Goal: Task Accomplishment & Management: Complete application form

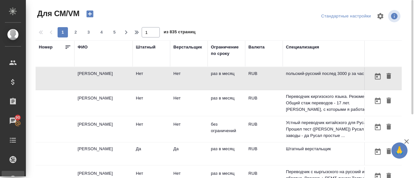
click at [91, 13] on icon "button" at bounding box center [89, 14] width 7 height 7
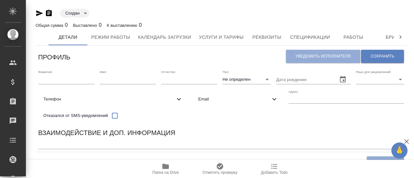
click at [66, 81] on input "text" at bounding box center [66, 79] width 56 height 9
paste input "[PERSON_NAME]"
type input "[PERSON_NAME]"
click at [129, 77] on input "text" at bounding box center [128, 79] width 56 height 9
type input "[PERSON_NAME]"
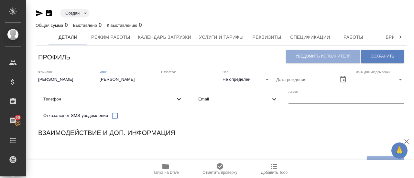
click at [235, 83] on body "🙏 .cls-1 fill:#fff; AWATERA Gusmanova Nailya Клиенты Спецификации Заказы 90 Чат…" at bounding box center [207, 89] width 414 height 178
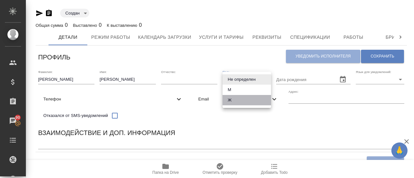
click at [234, 98] on li "Ж" at bounding box center [247, 100] width 49 height 10
type input "[DEMOGRAPHIC_DATA]"
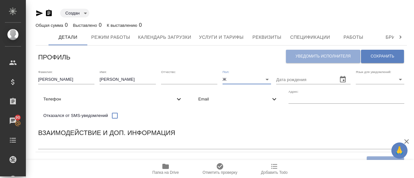
click at [373, 82] on body "🙏 .cls-1 fill:#fff; AWATERA Gusmanova Nailya Клиенты Спецификации Заказы 90 Чат…" at bounding box center [207, 89] width 414 height 178
click at [369, 82] on li "Русский" at bounding box center [380, 79] width 49 height 10
type input "RU"
click at [338, 98] on input "text" at bounding box center [347, 99] width 116 height 9
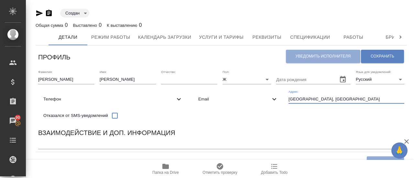
type input "[GEOGRAPHIC_DATA], [GEOGRAPHIC_DATA]"
click at [224, 105] on div "Email" at bounding box center [238, 99] width 90 height 14
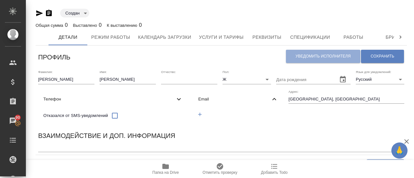
click at [201, 114] on icon "button" at bounding box center [200, 115] width 4 height 4
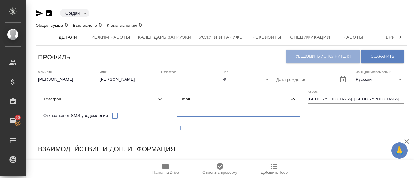
click at [211, 110] on input "text" at bounding box center [238, 113] width 123 height 8
paste input "[EMAIL_ADDRESS][DOMAIN_NAME]"
type input "[EMAIL_ADDRESS][DOMAIN_NAME]"
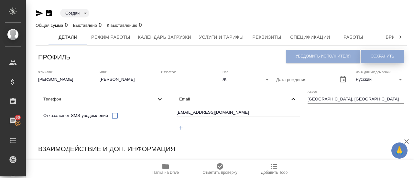
click at [383, 56] on span "Сохранить" at bounding box center [383, 56] width 24 height 5
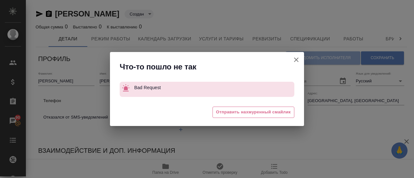
click at [298, 60] on icon "button" at bounding box center [296, 60] width 8 height 8
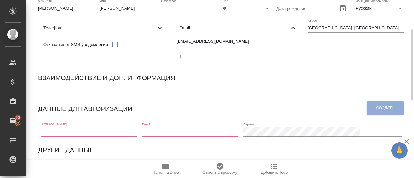
scroll to position [74, 0]
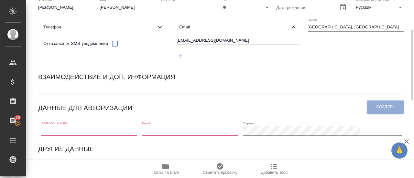
click at [108, 131] on input "text" at bounding box center [89, 130] width 96 height 9
paste input "[EMAIL_ADDRESS][DOMAIN_NAME]"
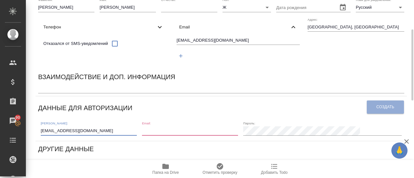
type input "[EMAIL_ADDRESS][DOMAIN_NAME]"
paste input "[EMAIL_ADDRESS][DOMAIN_NAME]"
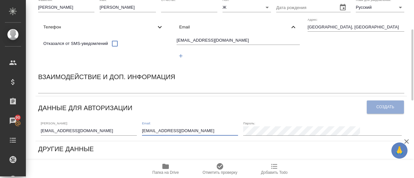
type input "[EMAIL_ADDRESS][DOMAIN_NAME]"
click at [223, 55] on div "[EMAIL_ADDRESS][DOMAIN_NAME]" at bounding box center [238, 49] width 128 height 30
click at [387, 110] on span "Создать" at bounding box center [386, 106] width 18 height 5
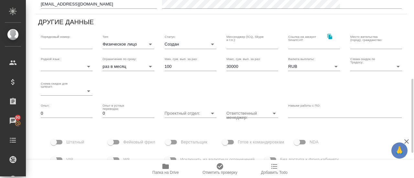
scroll to position [186, 0]
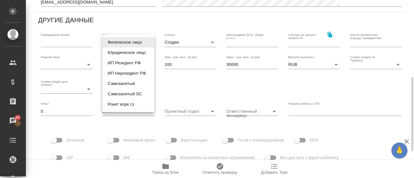
click at [142, 39] on body "🙏 .cls-1 fill:#fff; AWATERA Gusmanova Nailya Клиенты Спецификации Заказы 90 Чат…" at bounding box center [207, 89] width 414 height 178
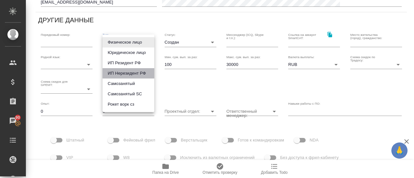
click at [126, 76] on li "ИП Нерезидент РФ" at bounding box center [129, 73] width 52 height 10
type input "individualNonResidentRF"
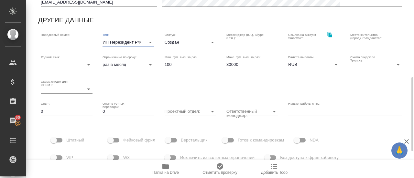
click at [229, 64] on input "30000" at bounding box center [252, 64] width 52 height 9
type input "100000"
click at [296, 63] on body "🙏 .cls-1 fill:#fff; AWATERA Gusmanova Nailya Клиенты Спецификации Заказы 90 Чат…" at bounding box center [207, 89] width 414 height 178
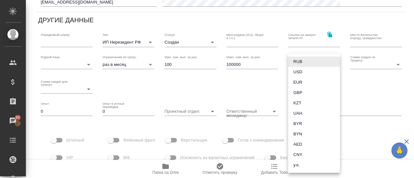
click at [300, 105] on li "KZT" at bounding box center [314, 103] width 52 height 10
type input "KZT"
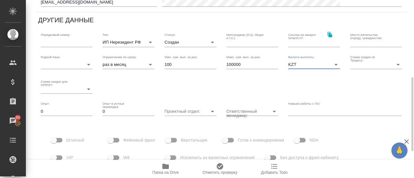
click at [356, 44] on input "text" at bounding box center [376, 42] width 52 height 9
type input "М"
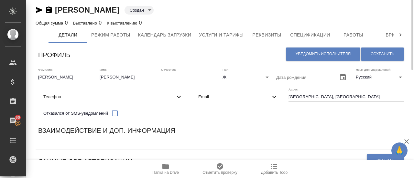
scroll to position [0, 0]
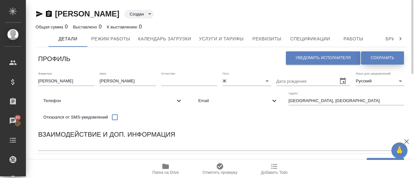
type input "[GEOGRAPHIC_DATA], [GEOGRAPHIC_DATA]"
click at [382, 58] on span "Сохранить" at bounding box center [383, 57] width 24 height 5
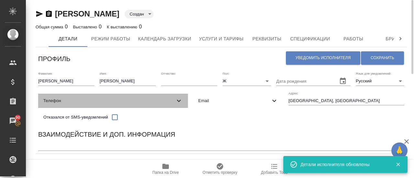
click at [74, 106] on div "Телефон" at bounding box center [113, 101] width 150 height 14
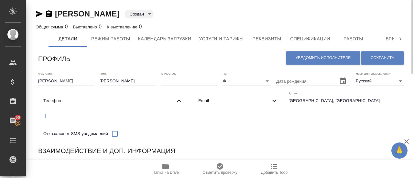
click at [47, 115] on icon "button" at bounding box center [45, 116] width 6 height 6
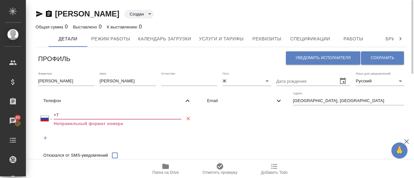
click at [61, 116] on input "+7" at bounding box center [118, 115] width 128 height 9
paste input "77017777348"
select select "KZ"
click at [62, 115] on input "+7 77017777348" at bounding box center [118, 115] width 128 height 9
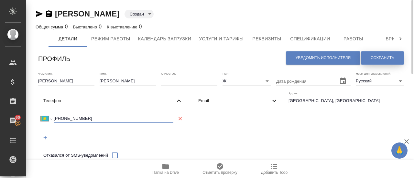
type input "+7 701 777 7348"
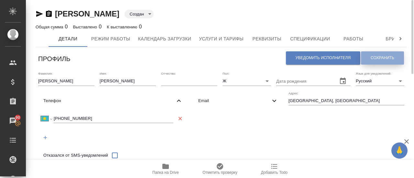
click at [370, 54] on button "Сохранить" at bounding box center [382, 57] width 43 height 13
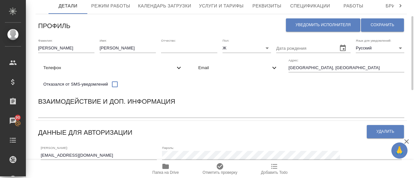
scroll to position [36, 0]
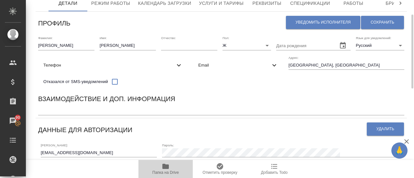
click at [166, 166] on icon "button" at bounding box center [165, 166] width 6 height 5
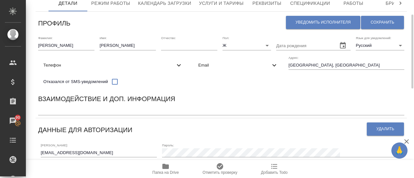
click at [165, 165] on icon "button" at bounding box center [165, 166] width 6 height 5
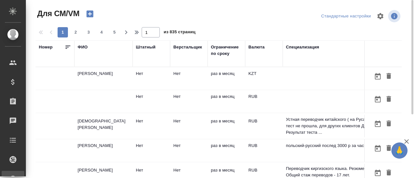
click at [91, 77] on td "[PERSON_NAME]" at bounding box center [103, 78] width 58 height 23
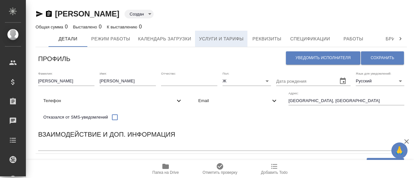
click at [218, 42] on span "Услуги и тарифы" at bounding box center [221, 39] width 45 height 8
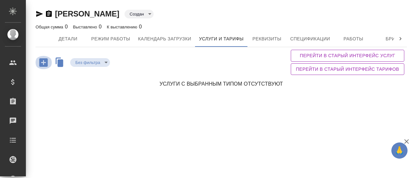
click at [44, 62] on icon "button" at bounding box center [43, 62] width 11 height 11
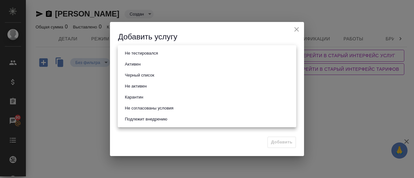
click at [151, 54] on body "🙏 .cls-1 fill:#fff; AWATERA Gusmanova Nailya Клиенты Спецификации Заказы 90 Чат…" at bounding box center [207, 89] width 414 height 178
click at [144, 62] on li "Активен" at bounding box center [207, 64] width 179 height 11
type input "active"
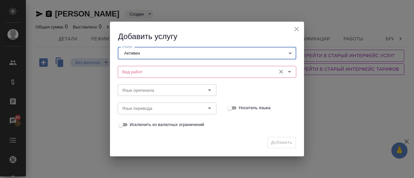
click at [139, 71] on input "Вид работ" at bounding box center [196, 72] width 153 height 8
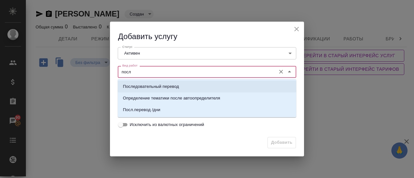
click at [140, 85] on p "Последовательный перевод" at bounding box center [151, 86] width 56 height 6
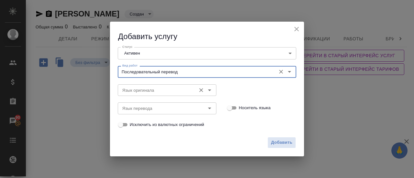
type input "Последовательный перевод"
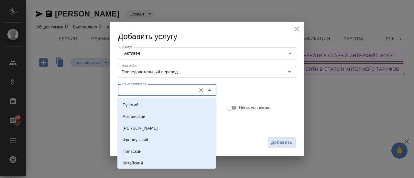
click at [139, 89] on input "Язык оригинала" at bounding box center [156, 90] width 73 height 8
click at [133, 107] on p "Русский" at bounding box center [131, 105] width 16 height 6
type input "Русский"
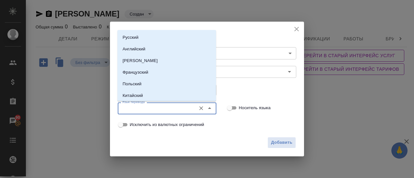
click at [132, 109] on input "Язык перевода" at bounding box center [156, 108] width 73 height 8
click at [127, 45] on li "Английский" at bounding box center [166, 49] width 99 height 12
type input "Английский"
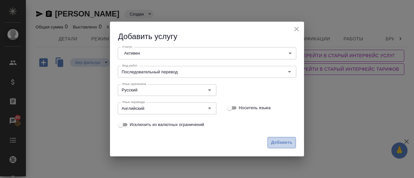
click at [275, 144] on span "Добавить" at bounding box center [281, 142] width 21 height 7
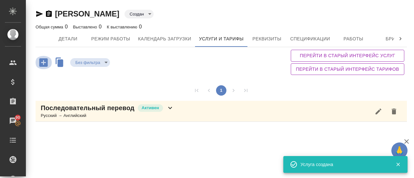
click at [47, 62] on icon "button" at bounding box center [43, 62] width 8 height 8
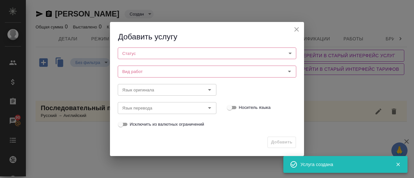
click at [154, 55] on body "🙏 .cls-1 fill:#fff; AWATERA Gusmanova Nailya Клиенты Спецификации Заказы 90 Чат…" at bounding box center [207, 89] width 414 height 178
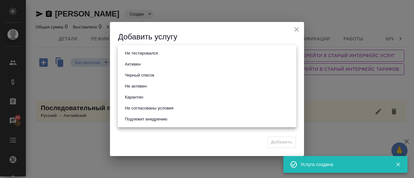
click at [146, 64] on li "Активен" at bounding box center [207, 64] width 179 height 11
type input "active"
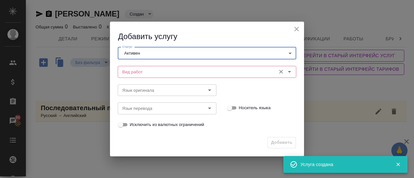
click at [145, 70] on input "Вид работ" at bounding box center [196, 72] width 153 height 8
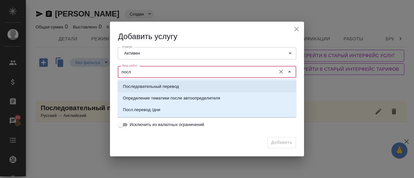
click at [140, 84] on p "Последовательный перевод" at bounding box center [151, 86] width 56 height 6
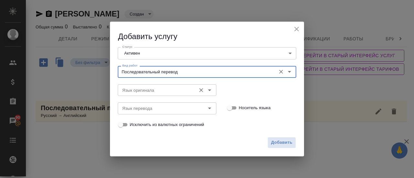
type input "Последовательный перевод"
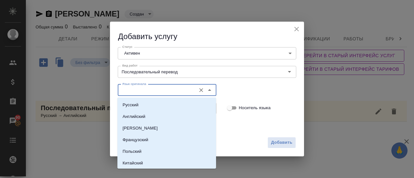
click at [127, 91] on input "Язык оригинала" at bounding box center [156, 90] width 73 height 8
click at [131, 117] on p "Английский" at bounding box center [134, 117] width 23 height 6
type input "Английский"
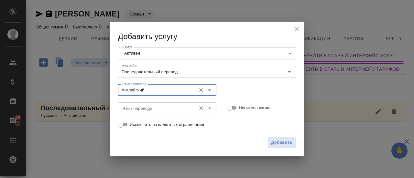
click at [131, 110] on input "Язык перевода" at bounding box center [156, 108] width 73 height 8
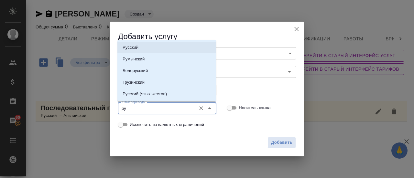
click at [132, 45] on p "Русский" at bounding box center [131, 47] width 16 height 6
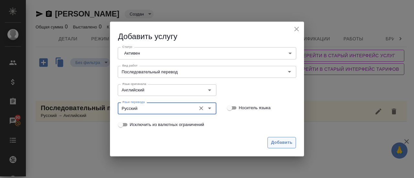
type input "Русский"
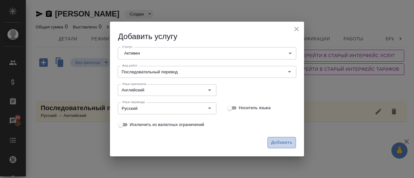
click at [283, 143] on span "Добавить" at bounding box center [281, 142] width 21 height 7
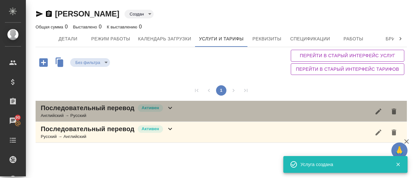
click at [86, 109] on p "Последовательный перевод" at bounding box center [88, 108] width 94 height 9
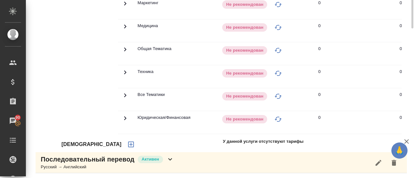
scroll to position [211, 0]
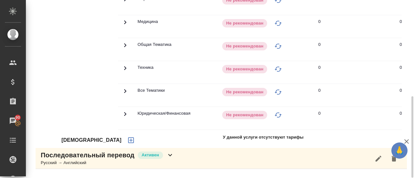
click at [127, 144] on icon "button" at bounding box center [131, 141] width 8 height 8
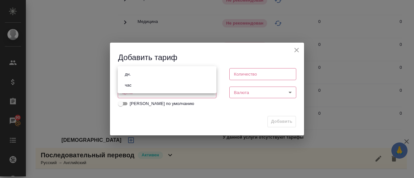
click at [164, 76] on body "🙏 .cls-1 fill:#fff; AWATERA Gusmanova Nailya Клиенты Спецификации Заказы 90 Чат…" at bounding box center [207, 89] width 414 height 178
click at [142, 86] on li "час" at bounding box center [167, 85] width 99 height 11
type input "5a8b1489cc6b4906c91bfd93"
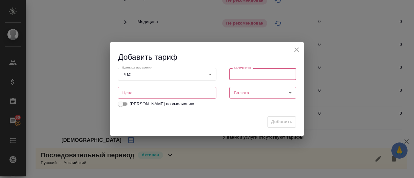
click at [239, 72] on input "number" at bounding box center [262, 74] width 67 height 12
type input "1"
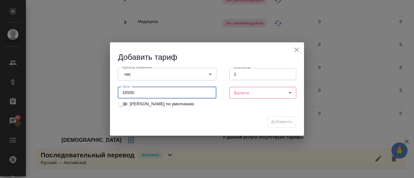
type input "16500"
click at [265, 93] on body "🙏 .cls-1 fill:#fff; AWATERA Gusmanova Nailya Клиенты Спецификации Заказы 90 Чат…" at bounding box center [207, 89] width 414 height 178
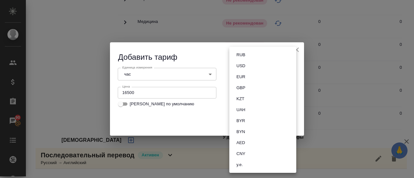
click at [253, 56] on li "RUB" at bounding box center [262, 54] width 67 height 11
type input "RUB"
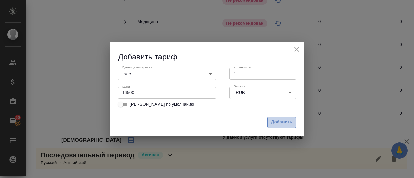
click at [277, 124] on span "Добавить" at bounding box center [281, 122] width 21 height 7
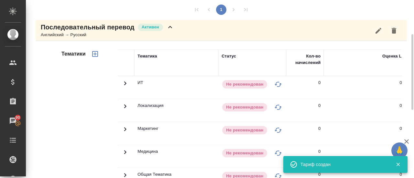
scroll to position [81, 0]
click at [95, 56] on icon "button" at bounding box center [95, 54] width 8 height 8
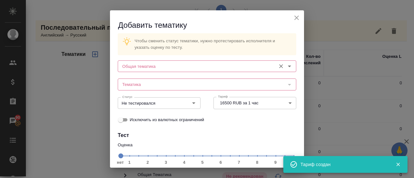
click at [164, 69] on input "Общая тематика" at bounding box center [196, 66] width 153 height 8
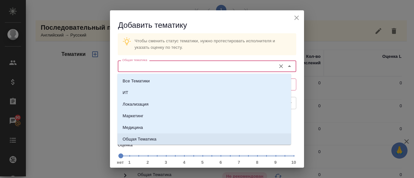
click at [142, 136] on li "Общая Тематика" at bounding box center [204, 140] width 174 height 12
type input "Общая Тематика"
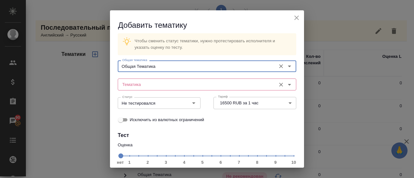
click at [138, 85] on input "Тематика" at bounding box center [196, 85] width 153 height 8
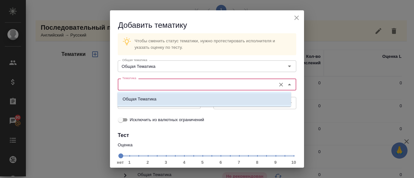
click at [136, 97] on p "Общая Тематика" at bounding box center [140, 99] width 34 height 6
type input "Общая Тематика"
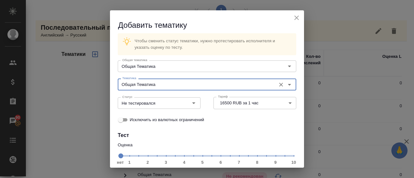
click at [255, 156] on span "нет 1 2 3 4 5 6 7 8 9 10" at bounding box center [206, 155] width 173 height 9
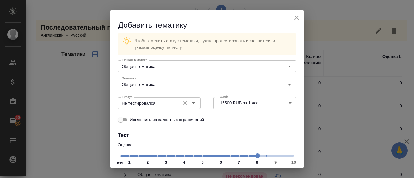
click at [190, 103] on icon "Open" at bounding box center [194, 103] width 8 height 8
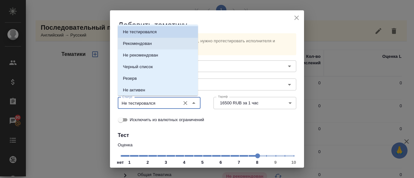
click at [144, 45] on p "Рекомендован" at bounding box center [137, 43] width 29 height 6
type input "Рекомендован"
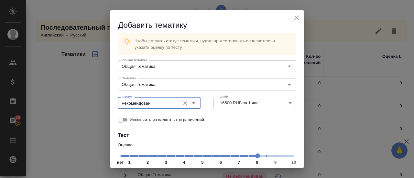
scroll to position [54, 0]
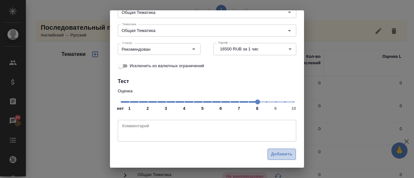
click at [274, 157] on span "Добавить" at bounding box center [281, 154] width 21 height 7
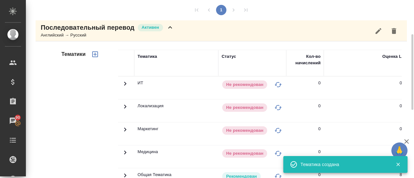
click at [79, 26] on p "Последовательный перевод" at bounding box center [88, 27] width 94 height 9
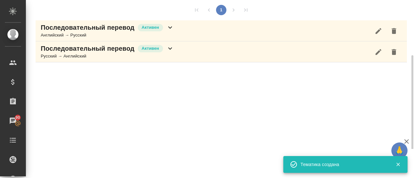
scroll to position [80, 0]
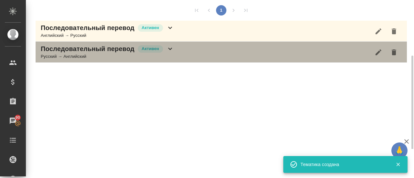
click at [71, 56] on div "Русский → Английский" at bounding box center [107, 56] width 133 height 6
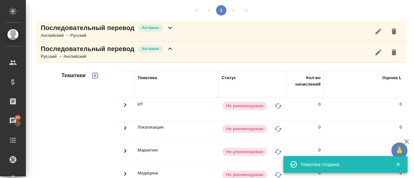
scroll to position [211, 0]
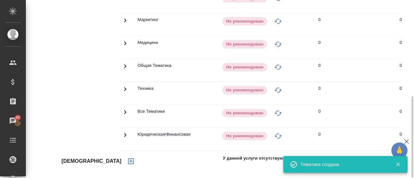
click at [128, 162] on icon "button" at bounding box center [131, 162] width 6 height 6
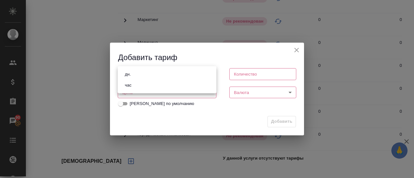
click at [151, 75] on body "🙏 .cls-1 fill:#fff; AWATERA Gusmanova Nailya Клиенты Спецификации Заказы 90 Чат…" at bounding box center [207, 89] width 414 height 178
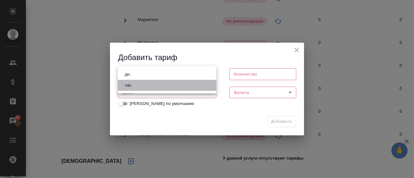
click at [144, 83] on li "час" at bounding box center [167, 85] width 99 height 11
type input "5a8b1489cc6b4906c91bfd93"
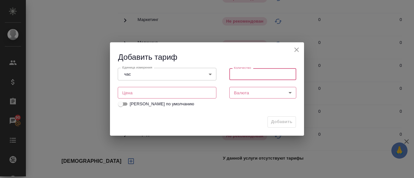
click at [242, 77] on input "number" at bounding box center [262, 74] width 67 height 12
type input "1"
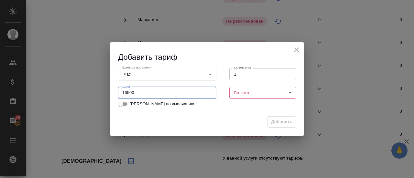
type input "16500"
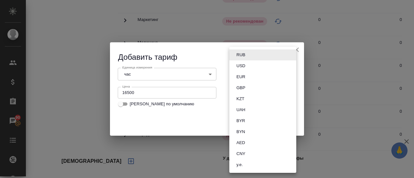
click at [240, 91] on body "🙏 .cls-1 fill:#fff; AWATERA Gusmanova Nailya Клиенты Спецификации Заказы 90 Чат…" at bounding box center [207, 89] width 414 height 178
click at [242, 55] on button "RUB" at bounding box center [241, 54] width 13 height 7
type input "RUB"
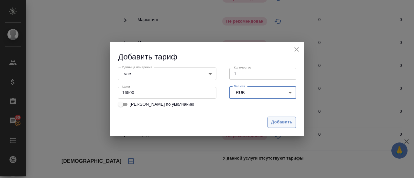
click at [278, 124] on span "Добавить" at bounding box center [281, 122] width 21 height 7
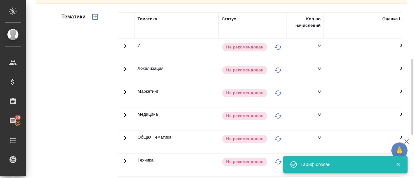
scroll to position [139, 0]
click at [96, 15] on icon "button" at bounding box center [95, 17] width 8 height 8
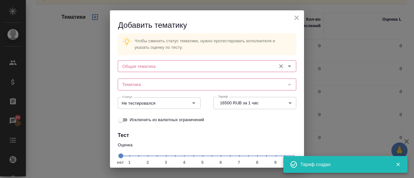
click at [152, 69] on input "Общая тематика" at bounding box center [196, 66] width 153 height 8
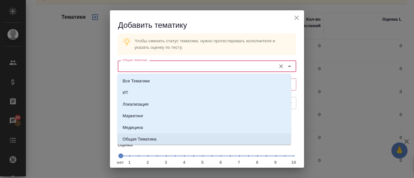
click at [145, 136] on li "Общая Тематика" at bounding box center [204, 140] width 174 height 12
type input "Общая Тематика"
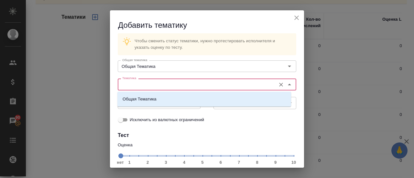
click at [143, 84] on input "Тематика" at bounding box center [196, 85] width 153 height 8
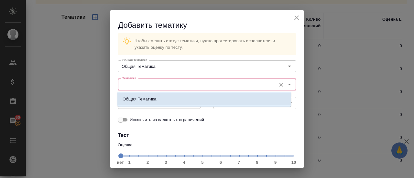
click at [140, 99] on p "Общая Тематика" at bounding box center [140, 99] width 34 height 6
type input "Общая Тематика"
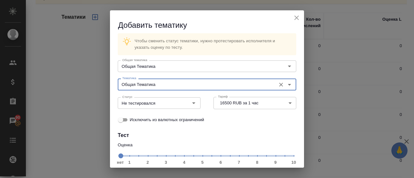
click at [254, 158] on span "нет 1 2 3 4 5 6 7 8 9 10" at bounding box center [206, 155] width 173 height 9
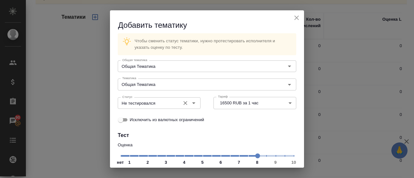
click at [190, 102] on icon "Open" at bounding box center [194, 103] width 8 height 8
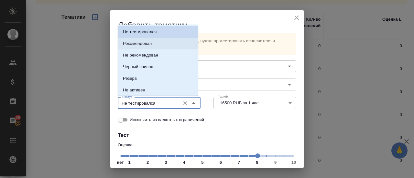
click at [135, 43] on p "Рекомендован" at bounding box center [137, 43] width 29 height 6
type input "Рекомендован"
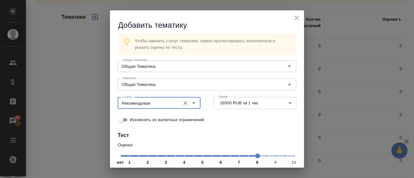
scroll to position [54, 0]
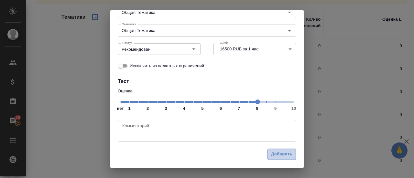
click at [279, 157] on span "Добавить" at bounding box center [281, 154] width 21 height 7
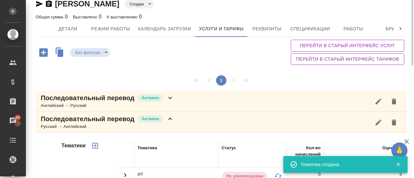
scroll to position [0, 0]
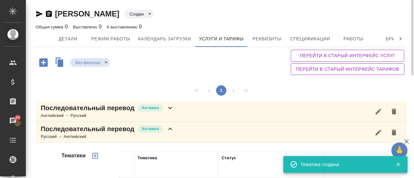
click at [72, 132] on p "Последовательный перевод" at bounding box center [88, 129] width 94 height 9
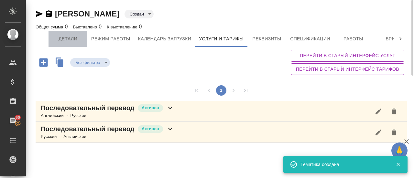
click at [66, 40] on span "Детали" at bounding box center [67, 39] width 31 height 8
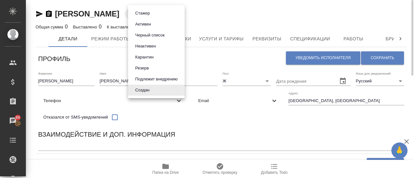
click at [154, 10] on body "🙏 .cls-1 fill:#fff; AWATERA Gusmanova Nailya Клиенты Спецификации Заказы 90 Чат…" at bounding box center [207, 89] width 414 height 178
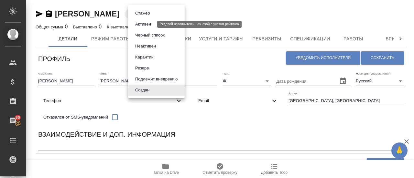
click at [146, 26] on button "Активен" at bounding box center [143, 24] width 20 height 7
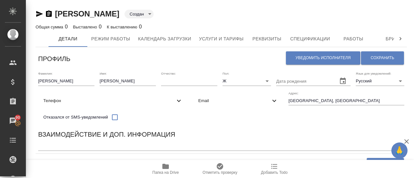
type input "active"
click at [389, 58] on span "Сохранить" at bounding box center [383, 57] width 24 height 5
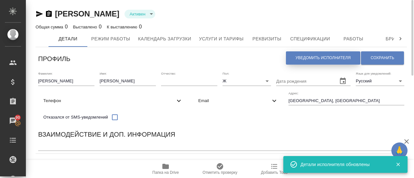
click at [305, 56] on span "Уведомить исполнителя" at bounding box center [323, 57] width 55 height 5
type textarea "Loremi dolo, Sita! Consectetura e seddoeius temporincid ut laboreetdol magnaal …"
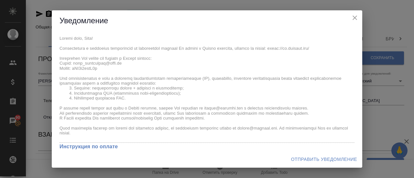
click at [355, 17] on icon "close" at bounding box center [355, 18] width 5 height 5
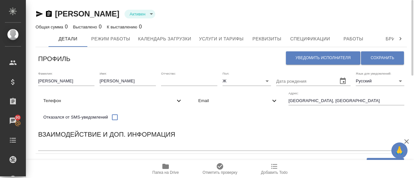
click at [40, 15] on icon "button" at bounding box center [39, 14] width 7 height 6
